Goal: Communication & Community: Share content

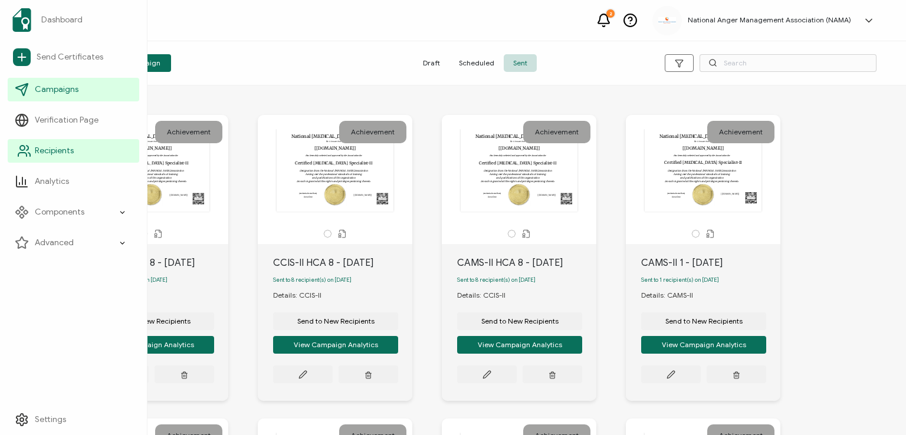
click at [42, 149] on span "Recipients" at bounding box center [54, 151] width 39 height 12
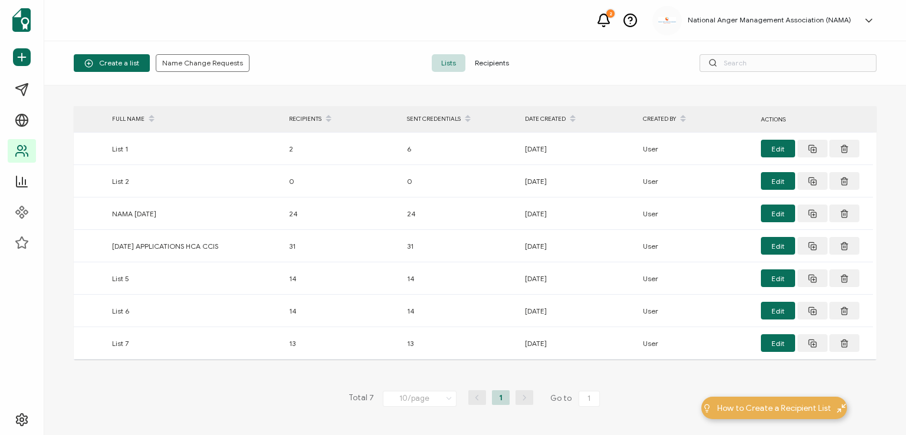
click at [481, 59] on span "Recipients" at bounding box center [491, 63] width 53 height 18
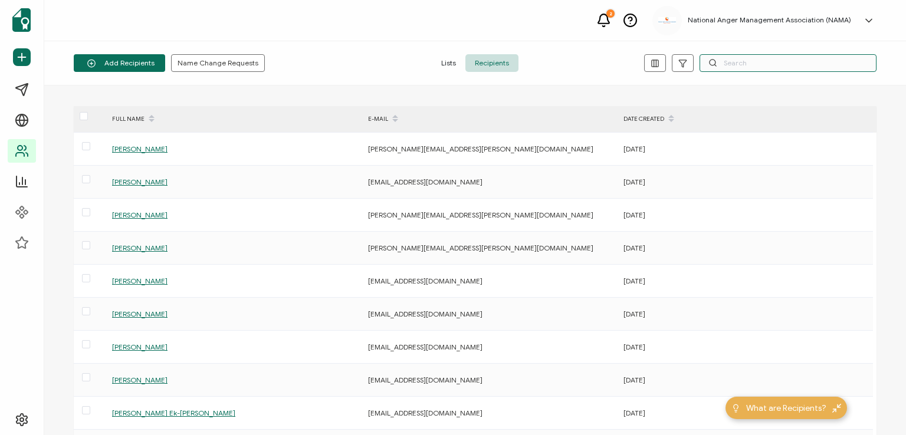
paste input "Sayadeth"
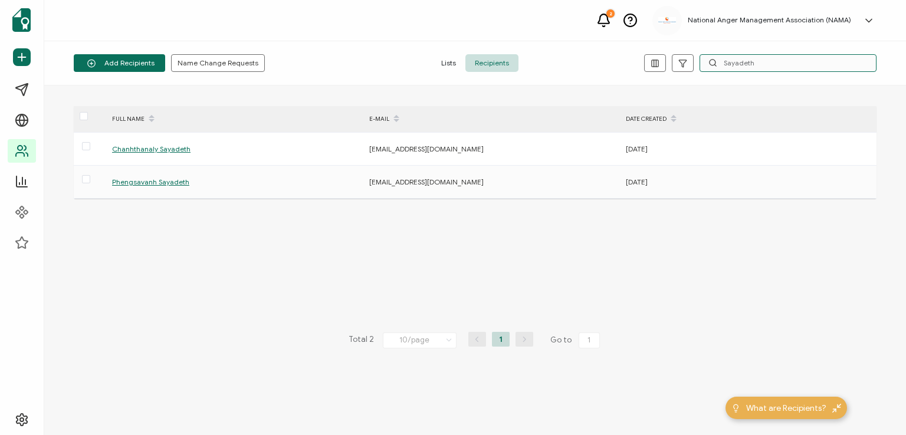
type input "Sayadeth"
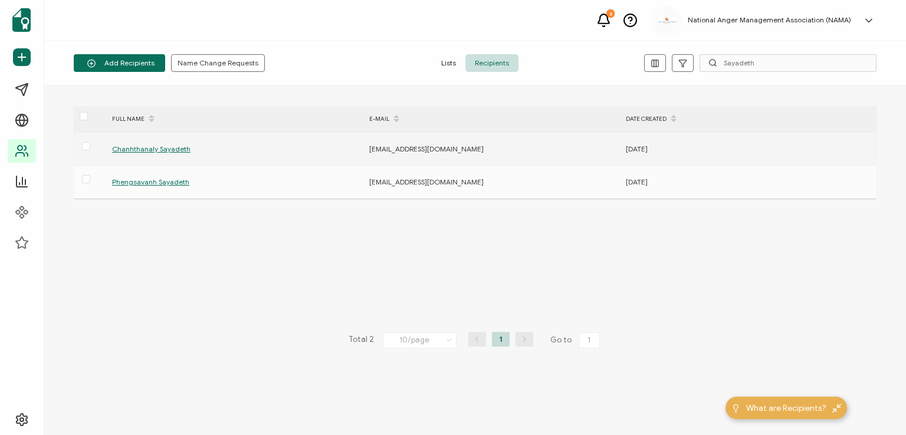
click at [154, 147] on span "Chanhthanaly Sayadeth" at bounding box center [151, 148] width 78 height 9
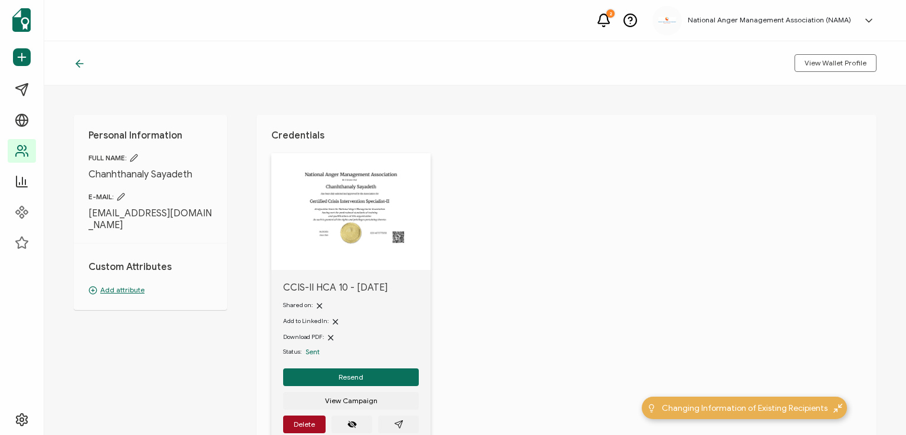
drag, startPoint x: 90, startPoint y: 212, endPoint x: 147, endPoint y: 222, distance: 58.1
click at [147, 222] on span "[EMAIL_ADDRESS][DOMAIN_NAME]" at bounding box center [150, 220] width 124 height 24
copy span "[EMAIL_ADDRESS][DOMAIN_NAME]"
click at [236, 170] on div "Personal Information FULL NAME: [PERSON_NAME] E-MAIL: [EMAIL_ADDRESS][DOMAIN_NA…" at bounding box center [475, 261] width 862 height 350
click at [354, 374] on span "Resend" at bounding box center [351, 377] width 25 height 7
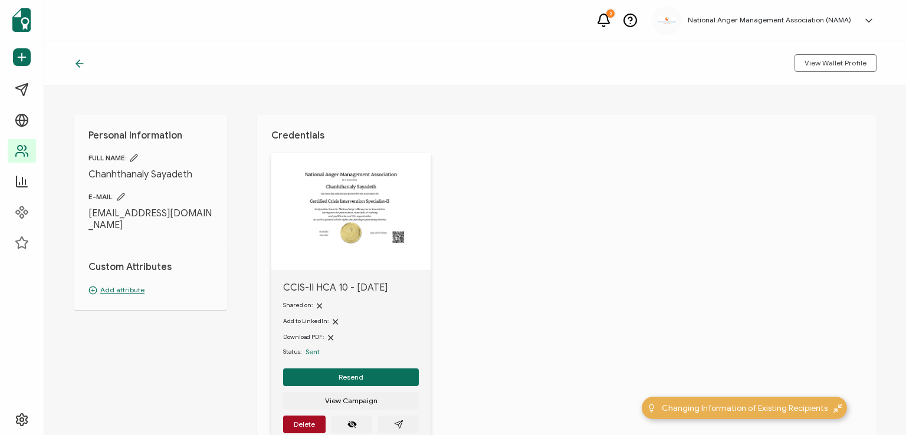
click at [78, 64] on icon at bounding box center [79, 64] width 7 height 0
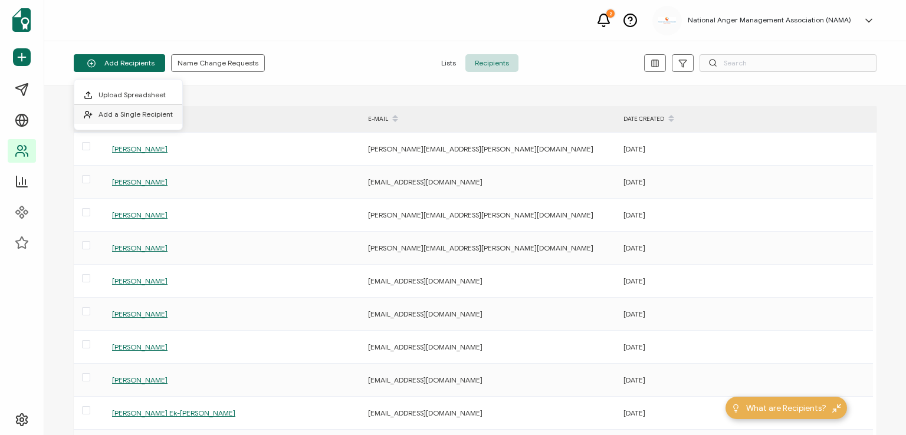
click at [130, 117] on span "Add a Single Recipient" at bounding box center [135, 114] width 74 height 9
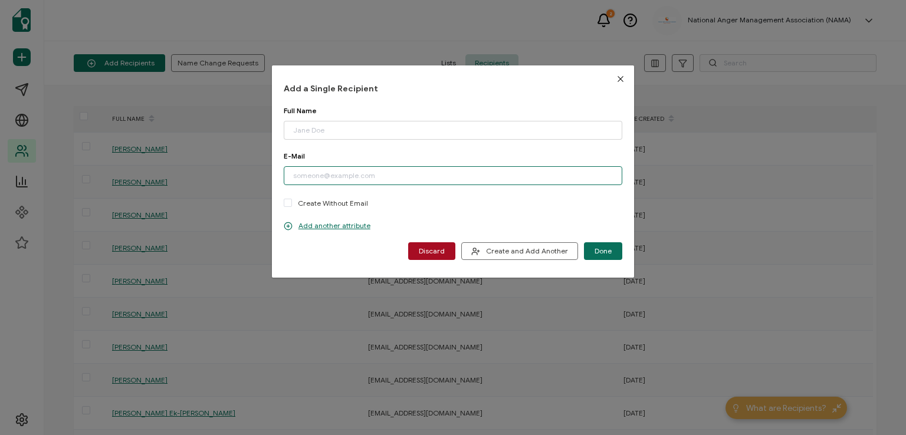
paste input "[PERSON_NAME][EMAIL_ADDRESS][DOMAIN_NAME]"
type input "[PERSON_NAME][EMAIL_ADDRESS][DOMAIN_NAME]"
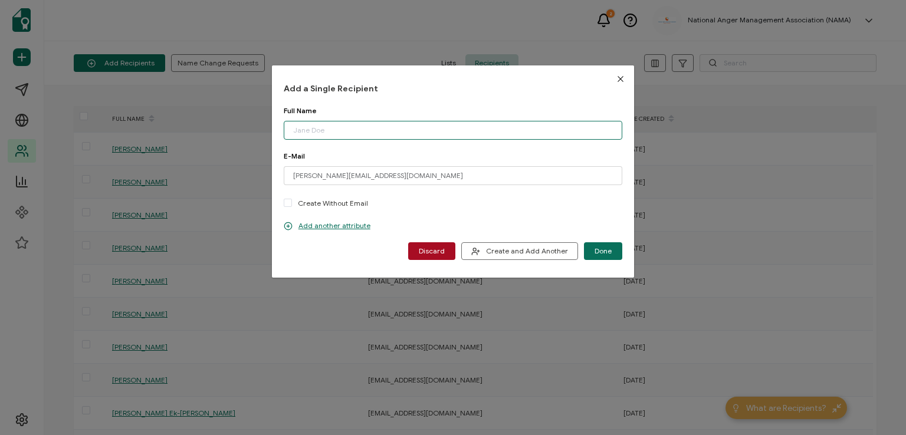
click at [346, 130] on input "dialog" at bounding box center [453, 130] width 339 height 19
type input "[PERSON_NAME]"
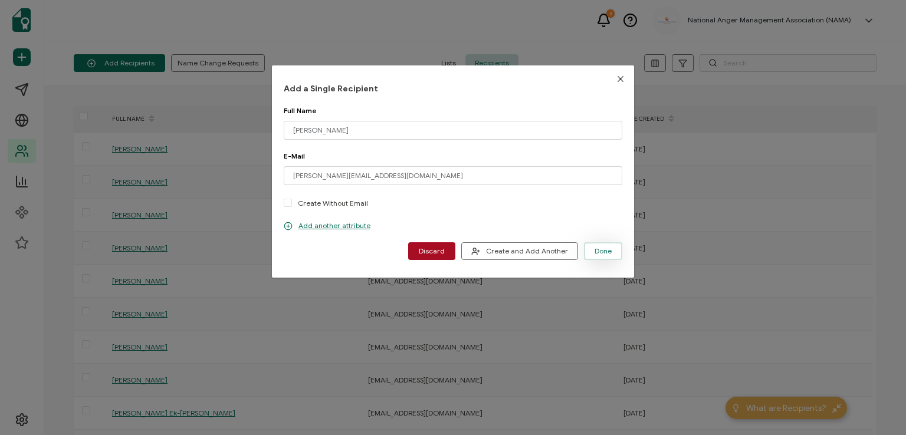
click at [595, 250] on span "Done" at bounding box center [603, 251] width 17 height 7
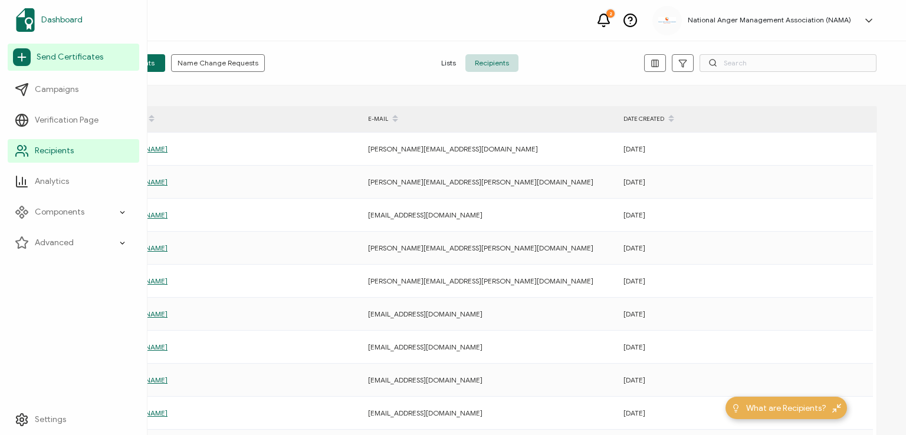
click at [53, 19] on span "Dashboard" at bounding box center [61, 20] width 41 height 12
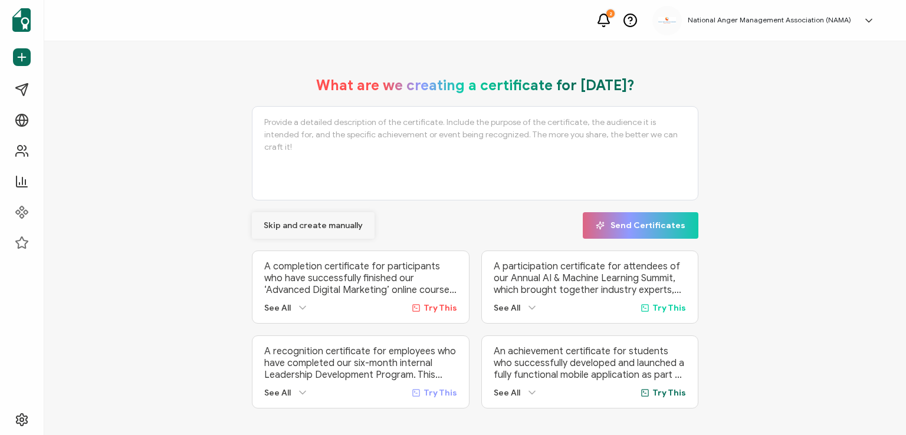
click at [310, 222] on span "Skip and create manually" at bounding box center [313, 226] width 99 height 8
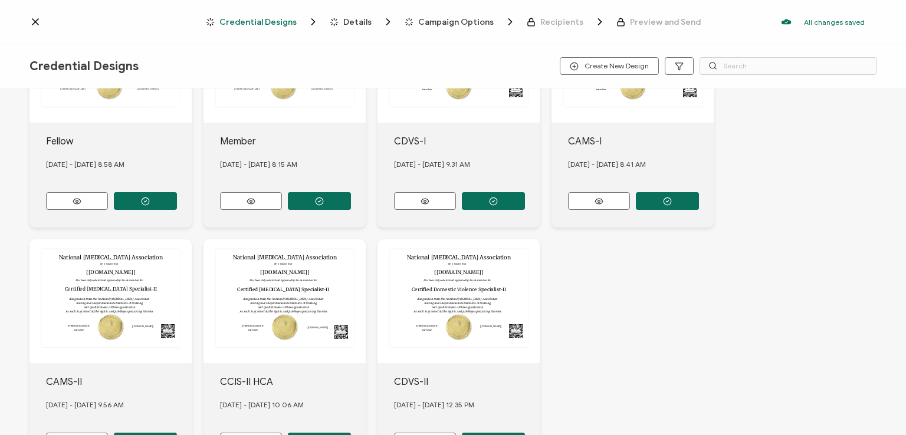
scroll to position [413, 0]
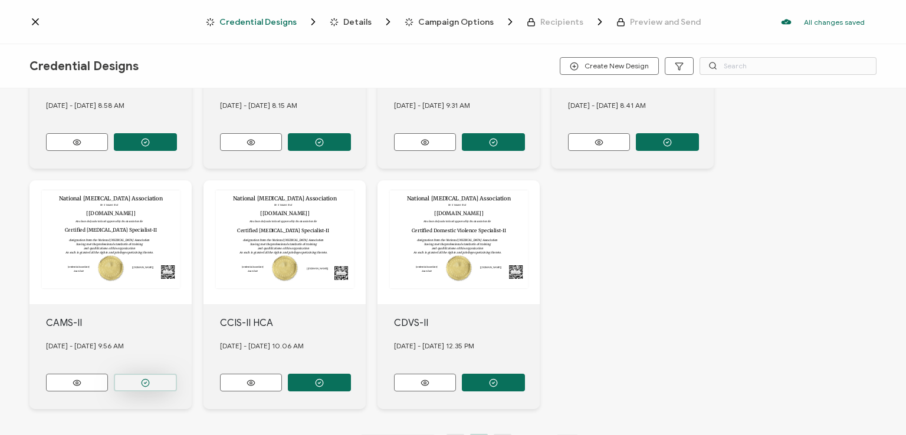
click at [143, 374] on button "button" at bounding box center [145, 383] width 63 height 18
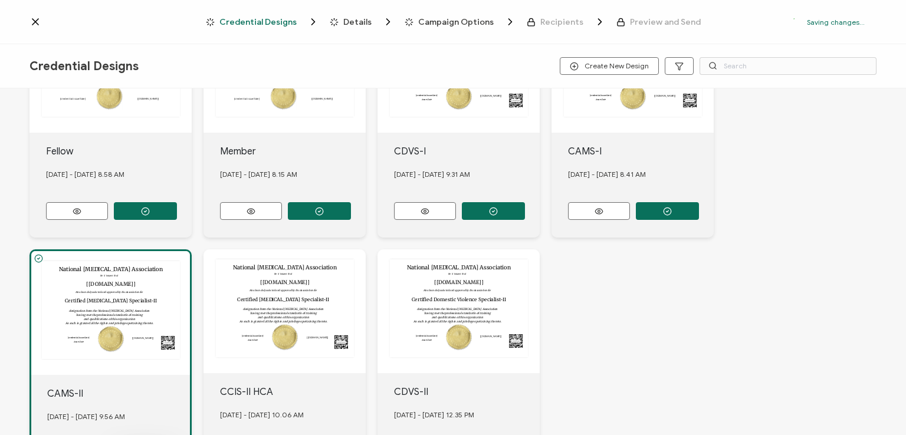
scroll to position [481, 0]
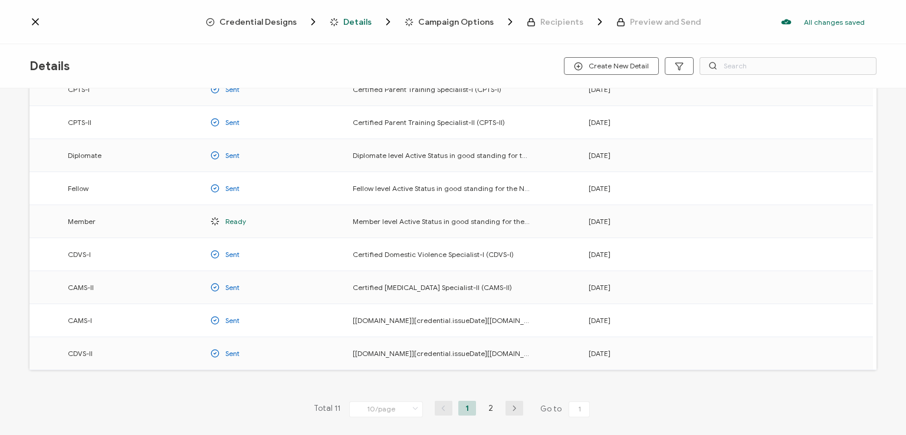
scroll to position [155, 0]
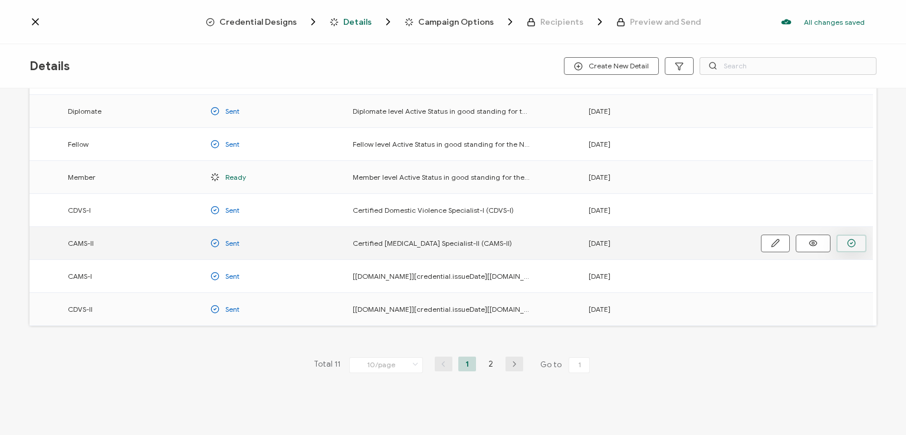
click at [852, 239] on icon "button" at bounding box center [851, 243] width 9 height 9
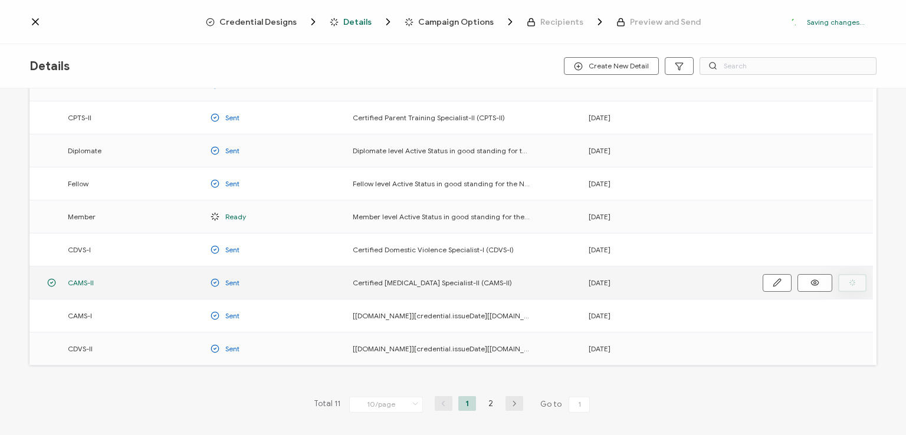
scroll to position [194, 0]
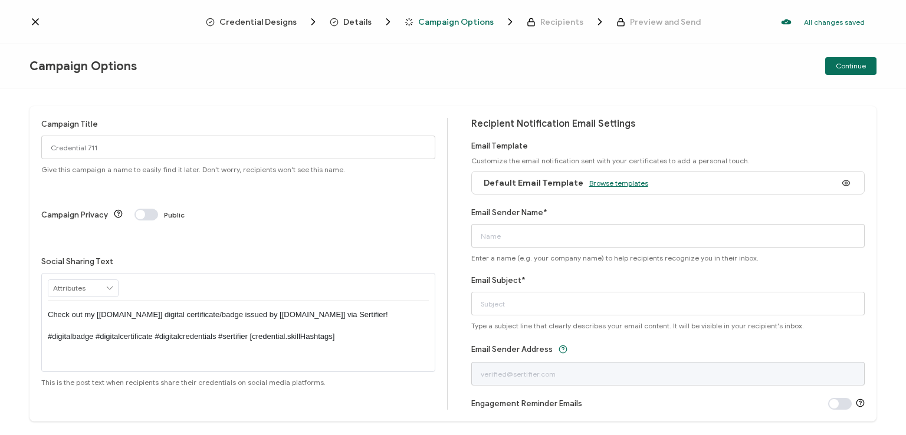
click at [613, 184] on span "Browse templates" at bounding box center [618, 183] width 59 height 9
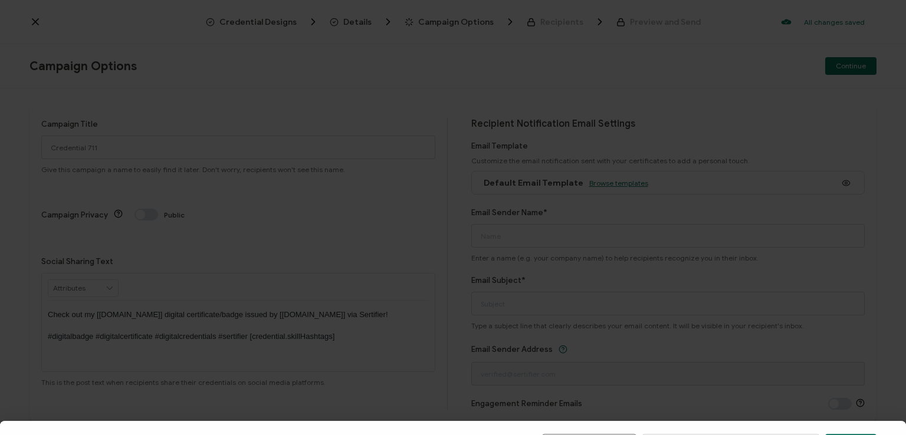
scroll to position [183, 0]
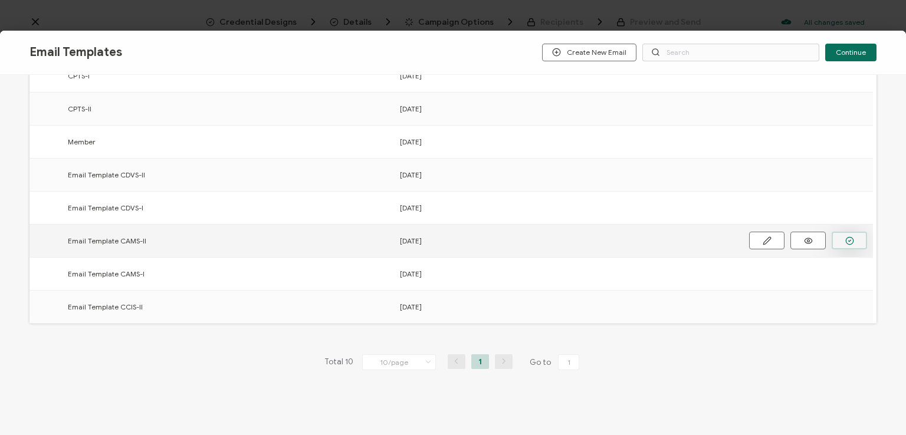
click at [849, 241] on icon "button" at bounding box center [849, 241] width 9 height 9
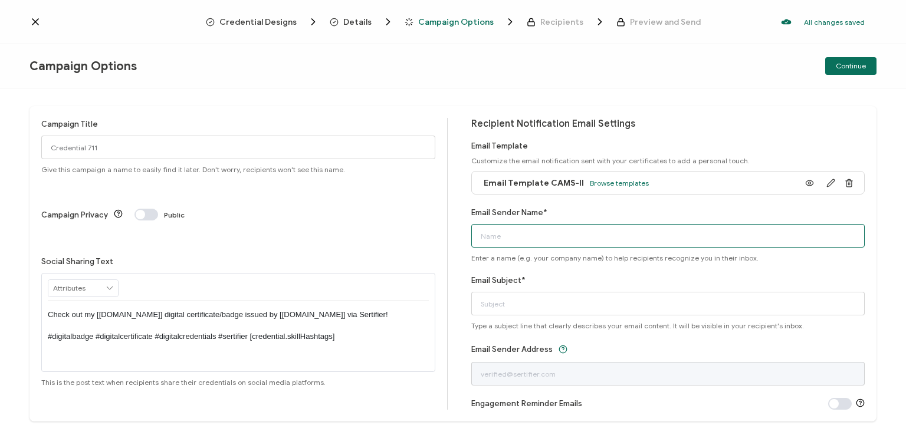
click at [649, 237] on input "Email Sender Name*" at bounding box center [668, 236] width 394 height 24
type input "National [MEDICAL_DATA] Association"
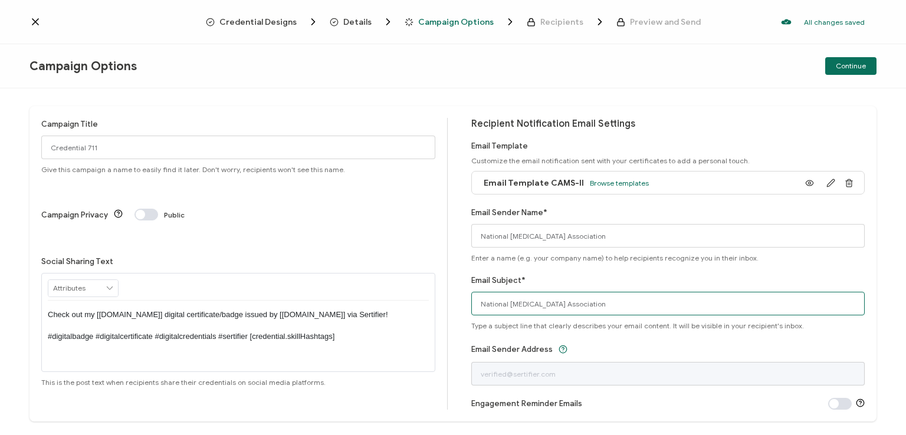
drag, startPoint x: 618, startPoint y: 301, endPoint x: 457, endPoint y: 298, distance: 160.4
click at [457, 298] on div "Campaign Title Credential 711 Give this campaign a name to easily find it later…" at bounding box center [452, 264] width 847 height 316
type input "CAMS-II digital certificate"
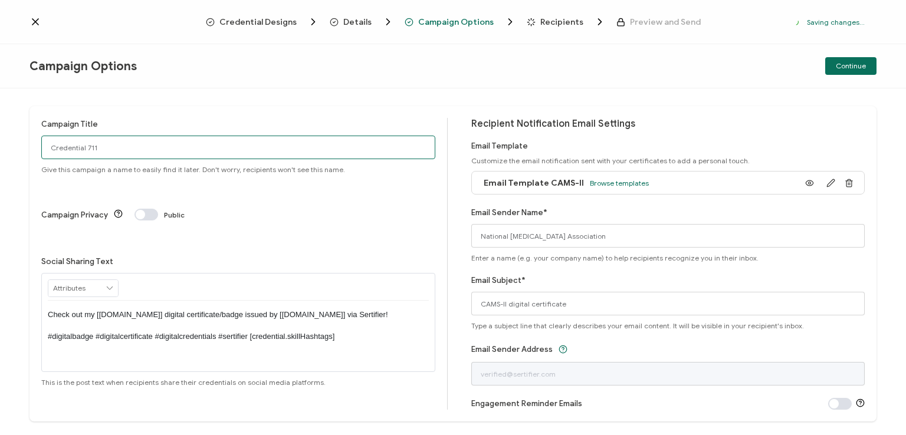
drag, startPoint x: 108, startPoint y: 146, endPoint x: 24, endPoint y: 146, distance: 84.3
click at [24, 146] on div "Campaign Title Credential 711 Give this campaign a name to easily find it later…" at bounding box center [453, 261] width 906 height 347
type input "CAMS-II 1 - [DATE]"
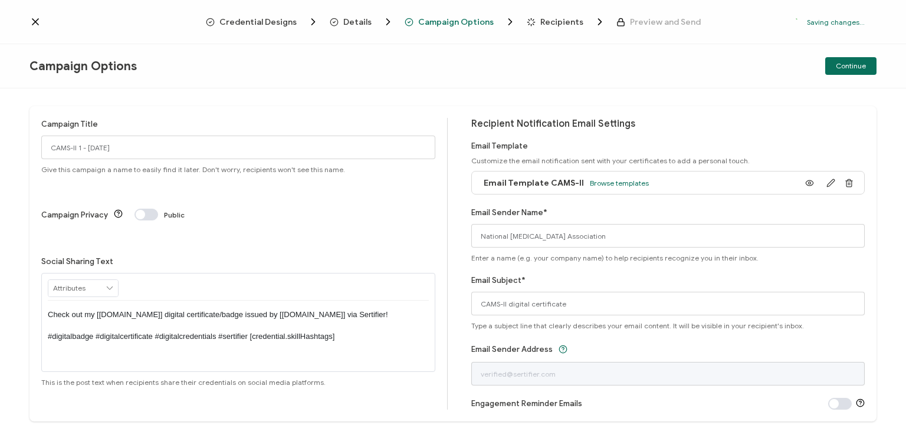
click at [234, 310] on p "Check out my [[DOMAIN_NAME]] digital certificate/badge issued by [[DOMAIN_NAME]…" at bounding box center [238, 326] width 381 height 32
click at [521, 51] on div "Campaign Options Continue" at bounding box center [453, 66] width 906 height 44
click at [850, 67] on span "Continue" at bounding box center [851, 66] width 30 height 7
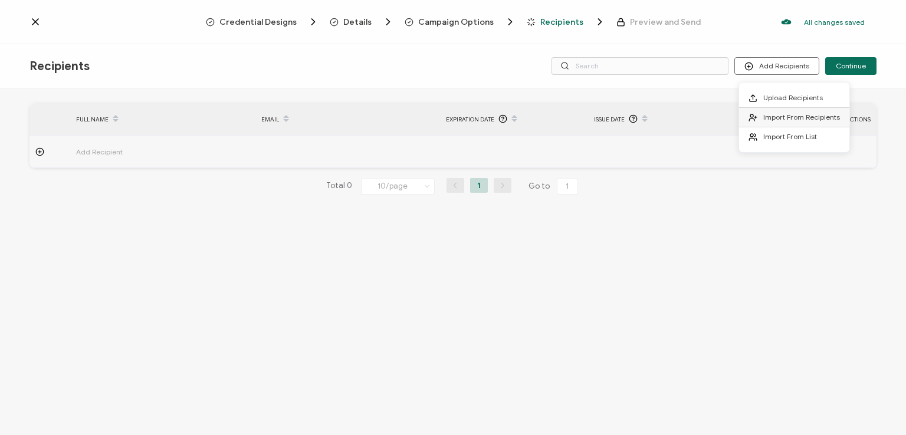
click at [781, 113] on span "Import From Recipients" at bounding box center [801, 117] width 77 height 9
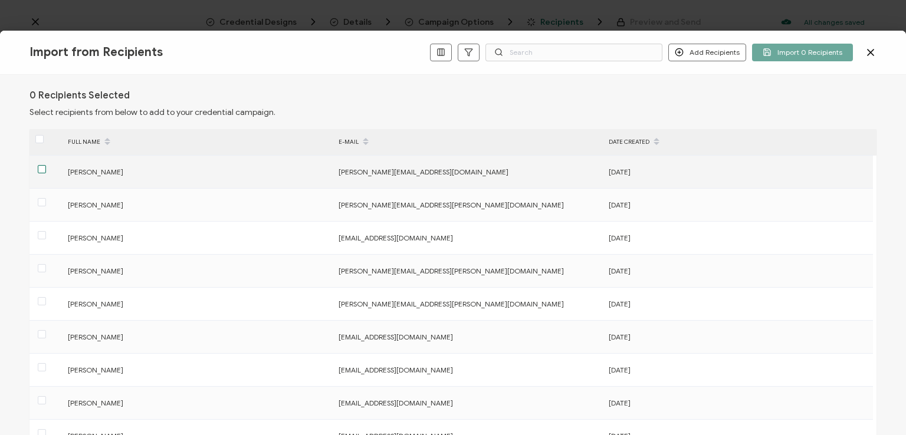
click at [40, 169] on span at bounding box center [42, 169] width 8 height 8
click at [46, 165] on input "checkbox" at bounding box center [46, 165] width 0 height 0
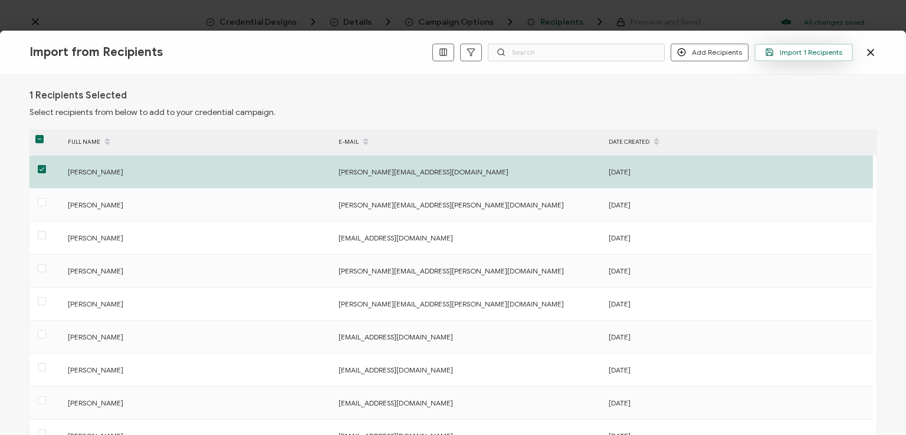
click at [789, 52] on span "Import 1 Recipients" at bounding box center [803, 52] width 77 height 9
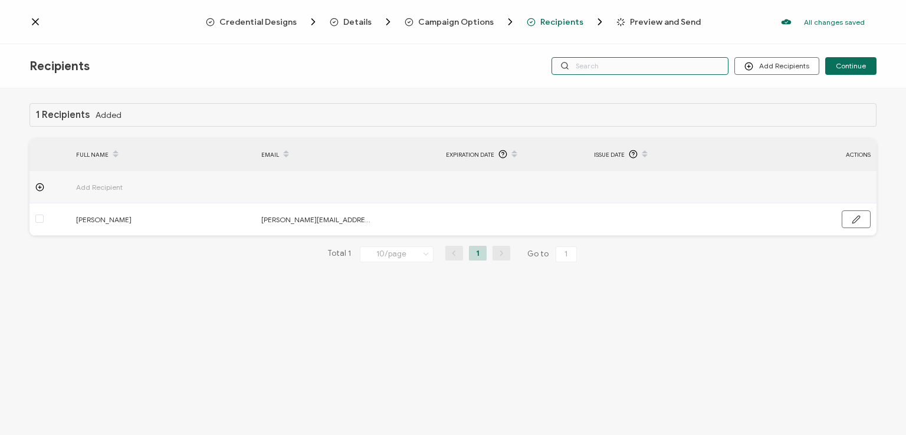
click at [703, 60] on input "text" at bounding box center [639, 66] width 177 height 18
click at [696, 44] on div "Recipients Add Recipients Continue" at bounding box center [453, 66] width 906 height 44
click at [684, 64] on input "text" at bounding box center [639, 66] width 177 height 18
click at [678, 87] on div "Recipients Add Recipients Continue" at bounding box center [453, 66] width 906 height 44
click at [668, 65] on input "text" at bounding box center [639, 66] width 177 height 18
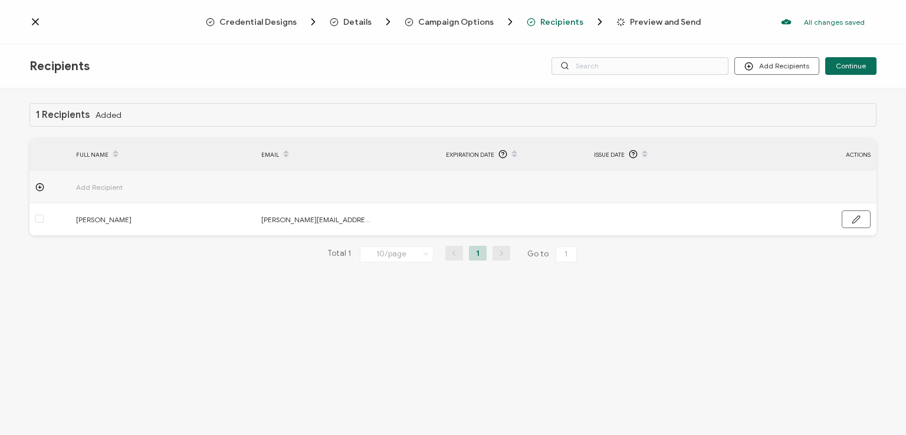
click at [667, 45] on div "Recipients Add Recipients Continue" at bounding box center [453, 66] width 906 height 44
click at [847, 61] on button "Continue" at bounding box center [850, 66] width 51 height 18
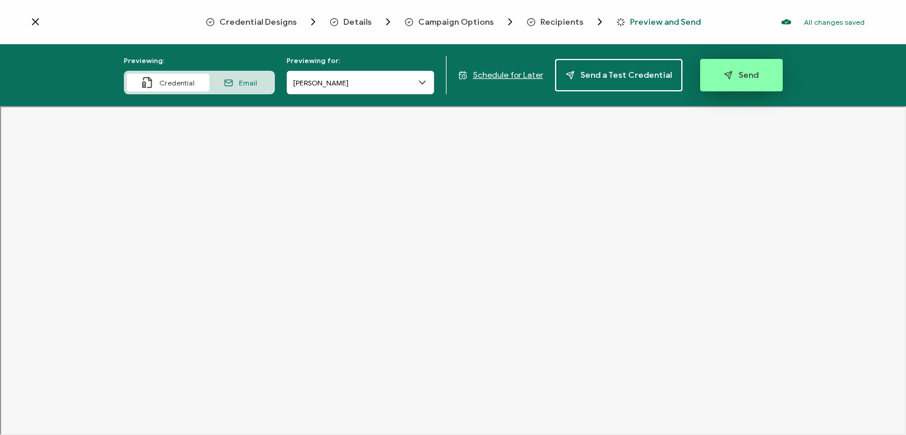
click at [741, 73] on span "Send" at bounding box center [741, 75] width 35 height 9
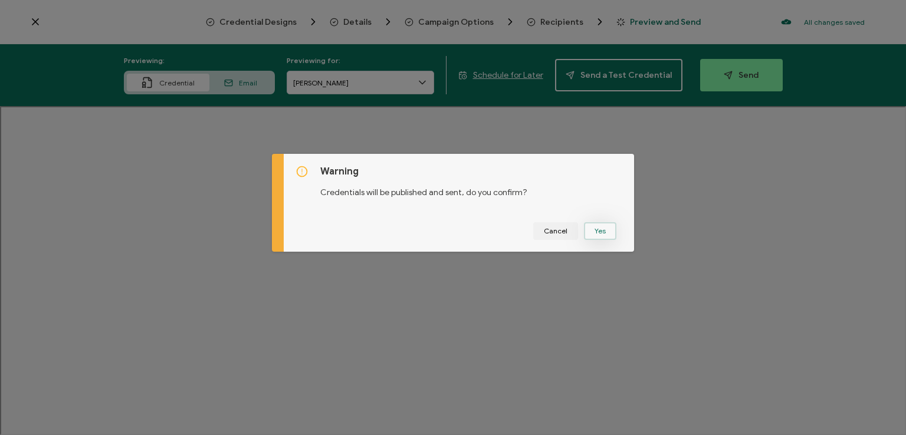
click at [599, 225] on button "Yes" at bounding box center [600, 231] width 32 height 18
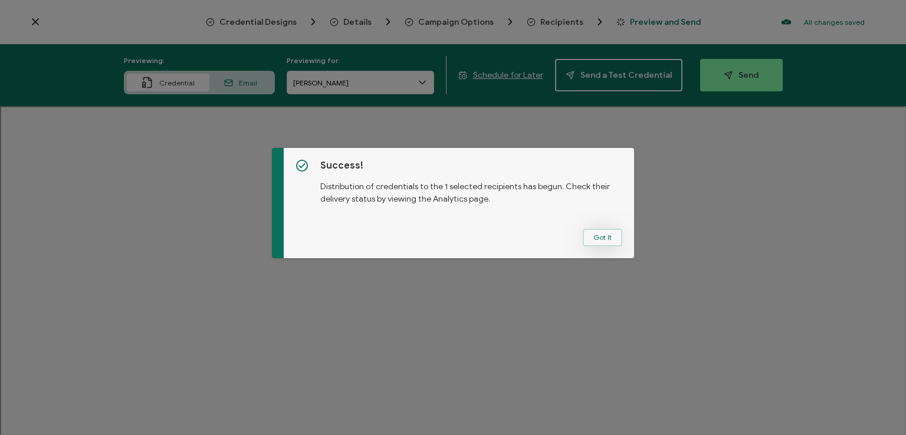
click at [596, 234] on button "Got It" at bounding box center [603, 238] width 40 height 18
